Goal: Complete application form

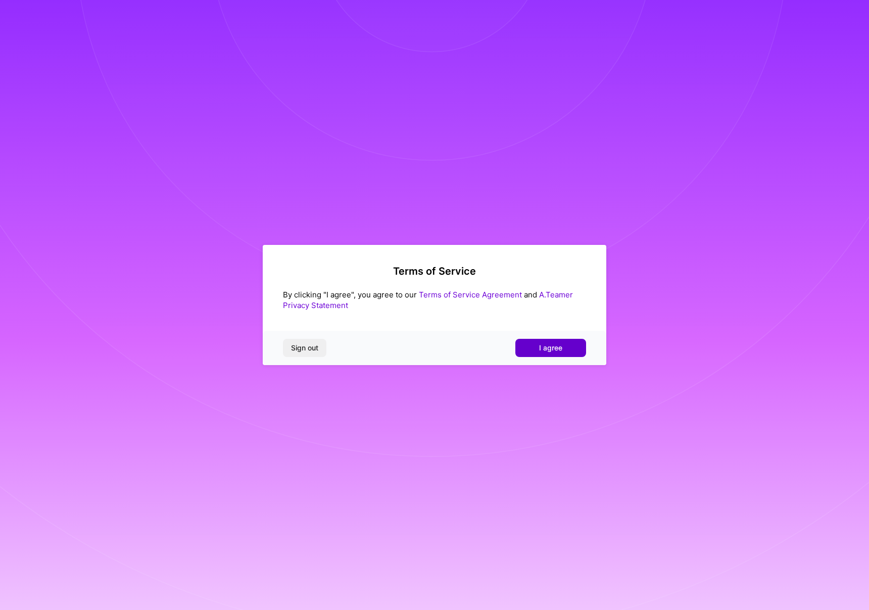
click at [541, 352] on span "I agree" at bounding box center [550, 348] width 23 height 10
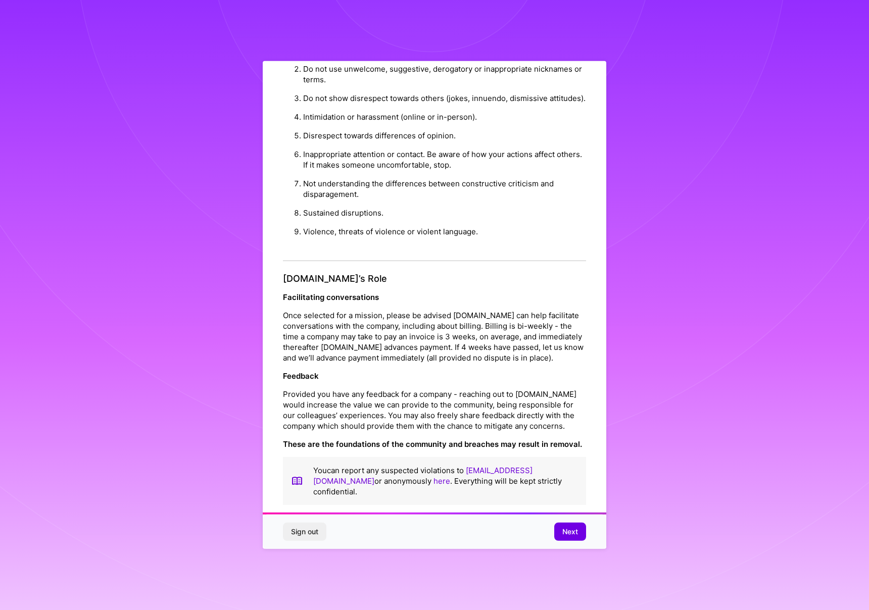
scroll to position [31, 0]
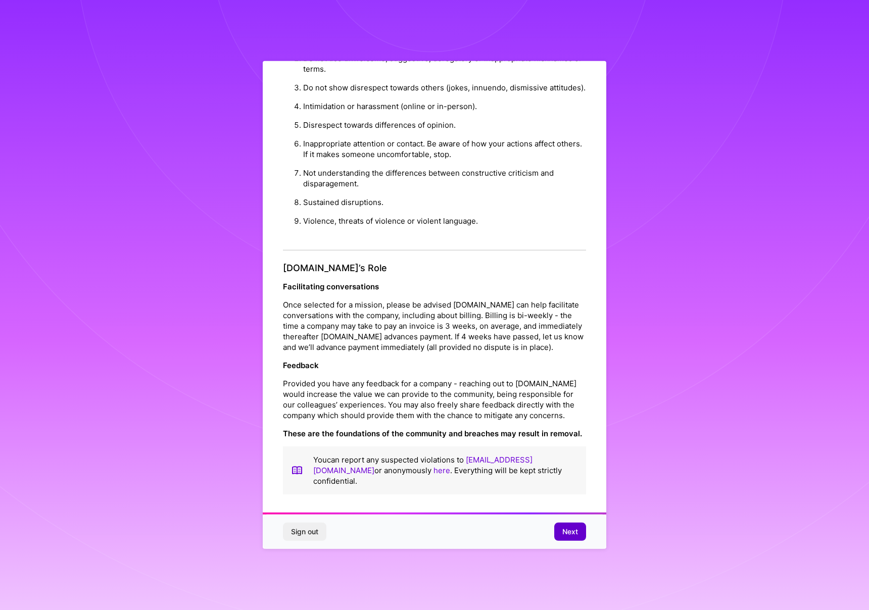
click at [570, 529] on span "Next" at bounding box center [570, 532] width 16 height 10
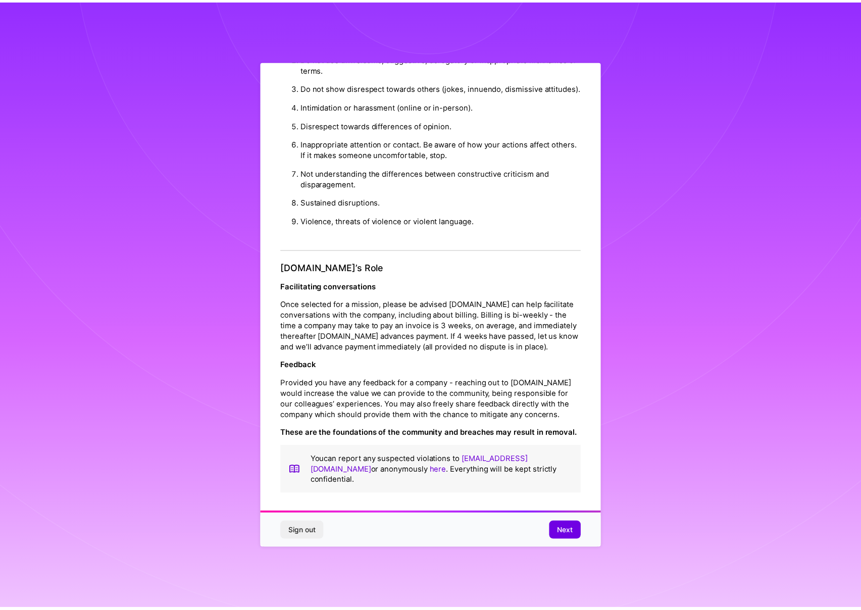
scroll to position [0, 0]
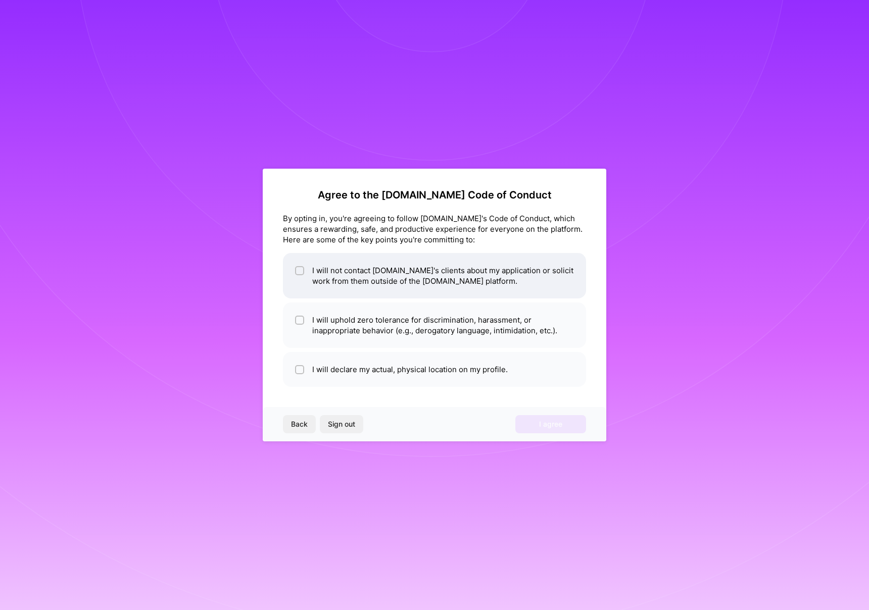
click at [472, 284] on li "I will not contact [DOMAIN_NAME]'s clients about my application or solicit work…" at bounding box center [434, 275] width 303 height 45
checkbox input "true"
click at [466, 327] on li "I will uphold zero tolerance for discrimination, harassment, or inappropriate b…" at bounding box center [434, 325] width 303 height 45
checkbox input "true"
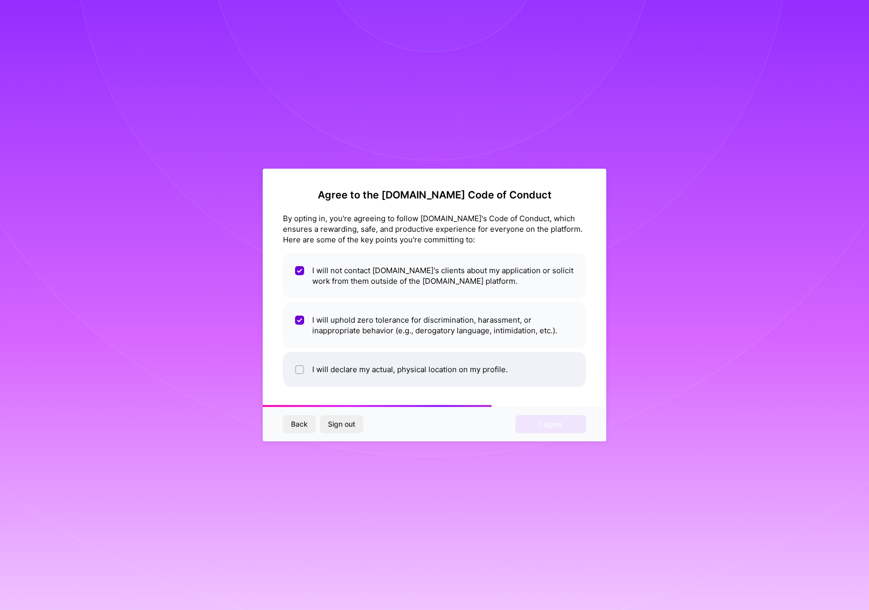
click at [472, 361] on li "I will declare my actual, physical location on my profile." at bounding box center [434, 369] width 303 height 35
checkbox input "true"
click at [567, 429] on button "I agree" at bounding box center [550, 424] width 71 height 18
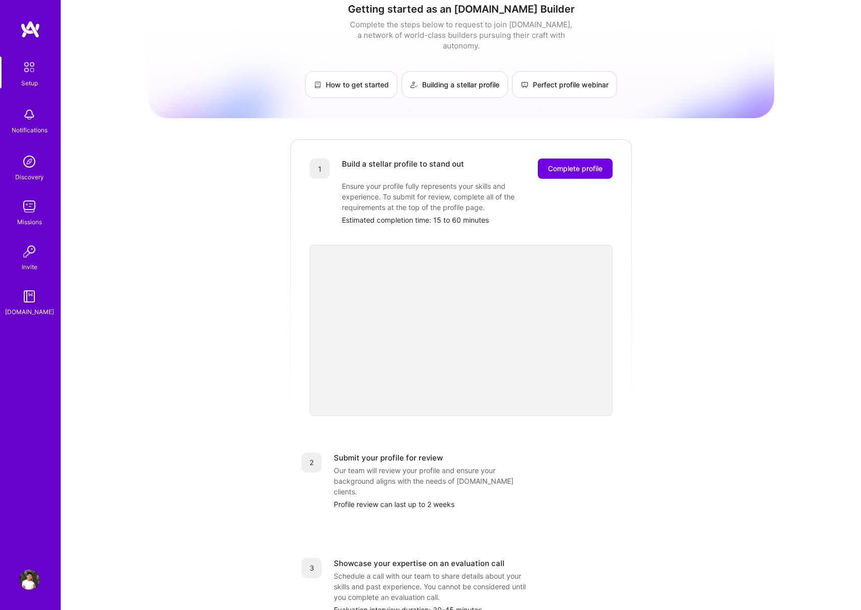
scroll to position [20, 0]
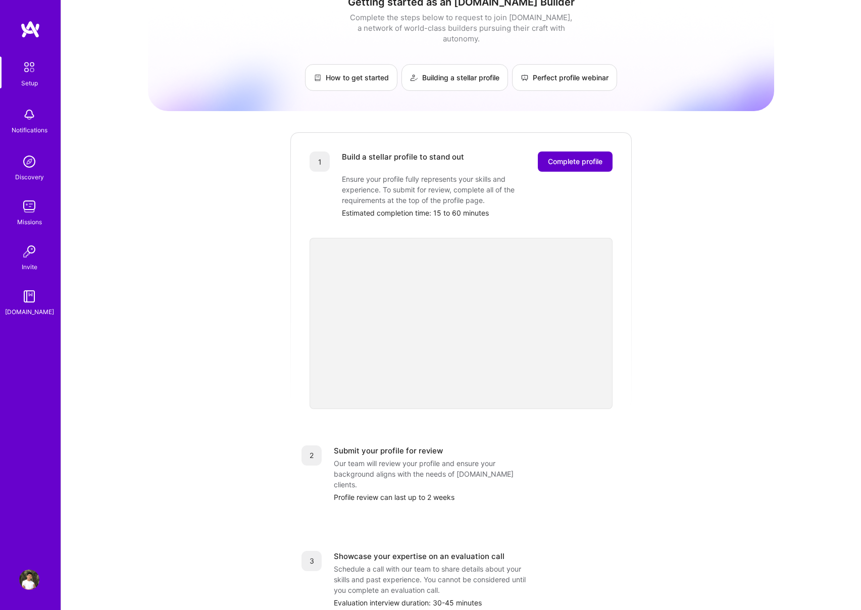
click at [586, 157] on span "Complete profile" at bounding box center [575, 162] width 55 height 10
